Goal: Task Accomplishment & Management: Manage account settings

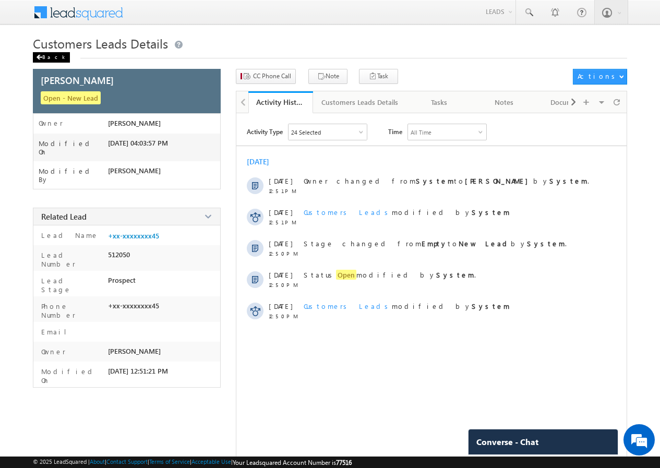
click at [49, 57] on div "Back" at bounding box center [51, 57] width 37 height 10
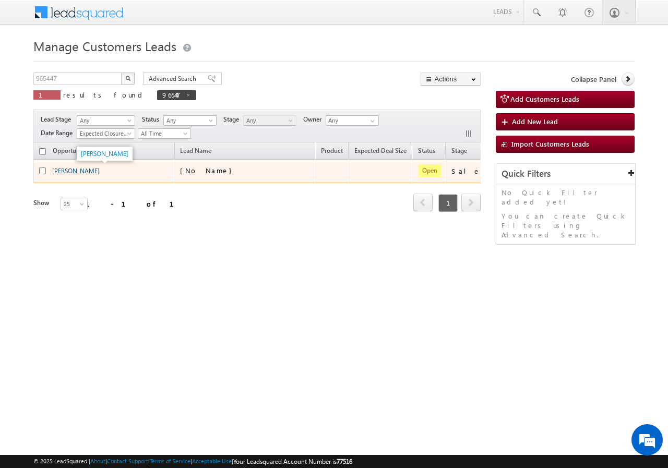
click at [65, 170] on link "[PERSON_NAME]" at bounding box center [75, 171] width 47 height 8
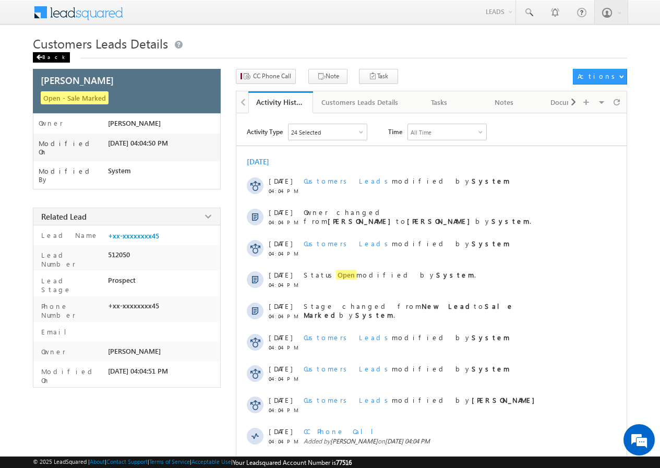
click at [37, 58] on span at bounding box center [39, 57] width 6 height 5
